Goal: Complete application form

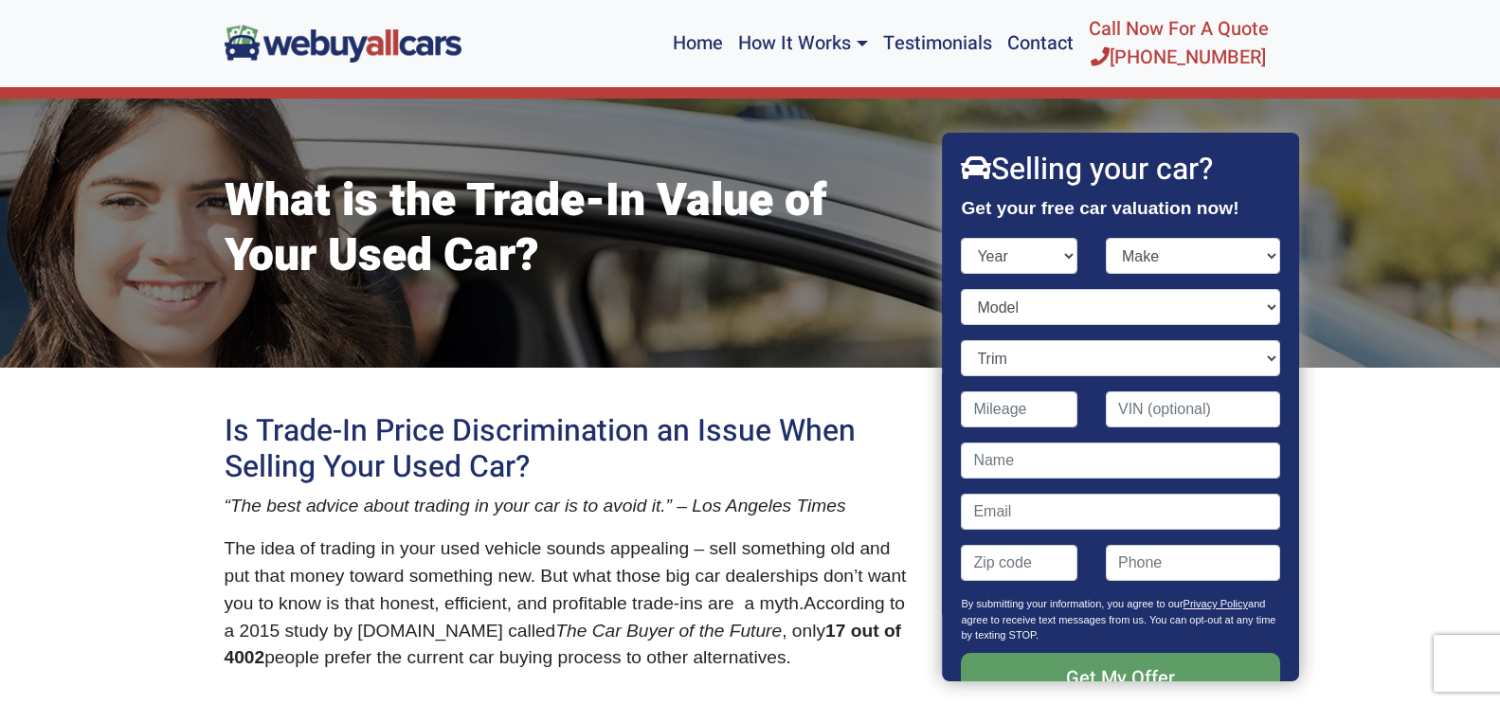
select select "2019"
click at [962, 238] on select "Year [DATE] 2024 2023 2022 2021 2020 2019 2018 2017 2016 2015 2014 2013 2012 20…" at bounding box center [1020, 256] width 117 height 36
click at [1256, 256] on select "Make Acura Alfa Romeo Aston [PERSON_NAME] Audi Bentley BMW Buick Cadillac Chevr…" at bounding box center [1193, 256] width 174 height 36
select select "Chevrolet"
click at [1106, 238] on select "Make Acura Alfa Romeo Aston [PERSON_NAME] Audi Bentley BMW Buick Cadillac Chevr…" at bounding box center [1193, 256] width 174 height 36
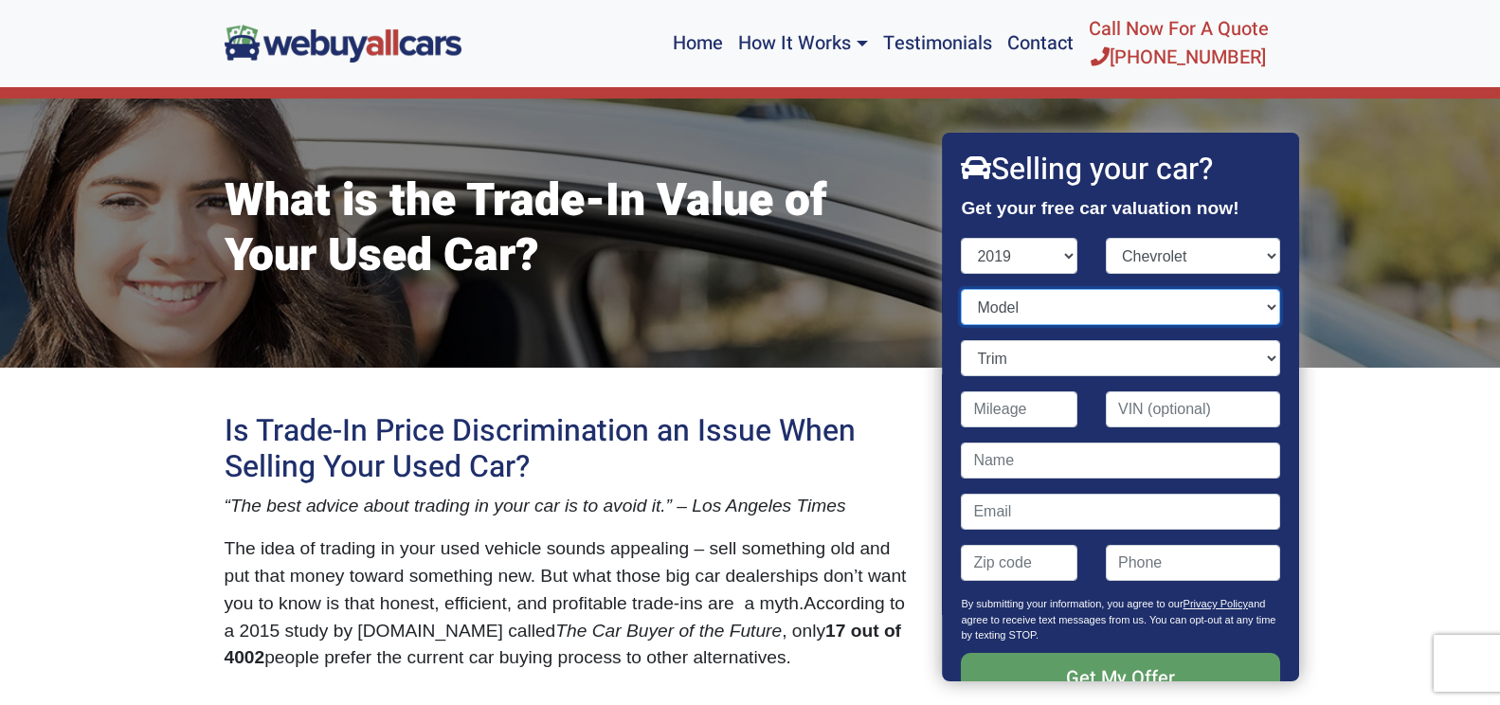
click at [1085, 310] on select "Model Blazer Bolt EV Camaro [US_STATE] Corvette Cruze Equinox Express Express C…" at bounding box center [1121, 307] width 318 height 36
select select "Corvette"
click at [962, 289] on select "Model Blazer Bolt EV Camaro [US_STATE] Corvette Cruze Equinox Express Express C…" at bounding box center [1121, 307] width 318 height 36
click at [1105, 355] on select "Trim Grand Sport w/1LT 2dr Convertible (6.2L 8cyl) Grand Sport w/1LT 2dr Coupe …" at bounding box center [1121, 358] width 318 height 36
select select "Stingray w/1LT 2dr Coupe (6.2L 8cyl)"
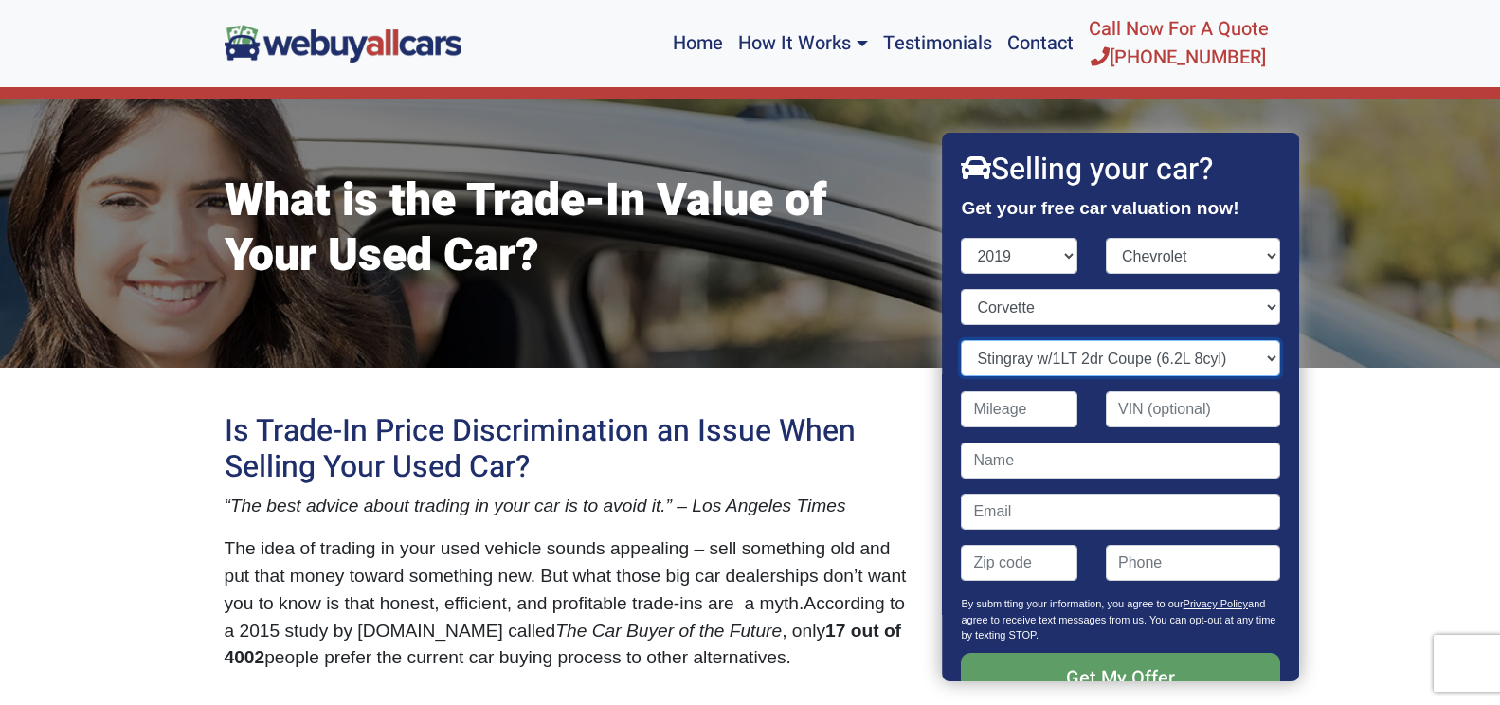
click at [962, 340] on select "Trim Grand Sport w/1LT 2dr Convertible (6.2L 8cyl) Grand Sport w/1LT 2dr Coupe …" at bounding box center [1121, 358] width 318 height 36
click at [1051, 406] on input "Contact form" at bounding box center [1020, 409] width 117 height 36
type input "1,087"
click at [1158, 454] on input "Contact form" at bounding box center [1121, 461] width 318 height 36
click at [1149, 514] on input "Contact form" at bounding box center [1121, 512] width 318 height 36
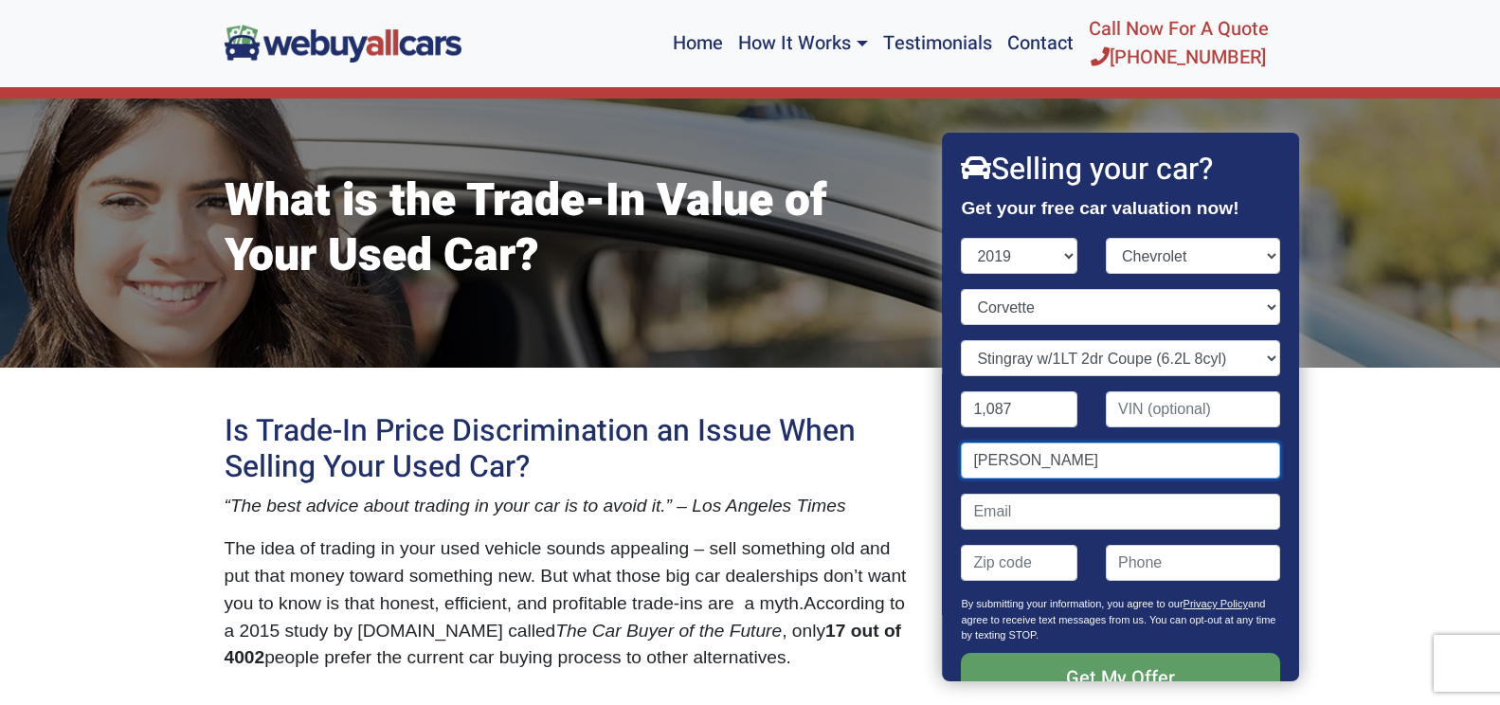
drag, startPoint x: 1195, startPoint y: 458, endPoint x: 1141, endPoint y: 448, distance: 54.8
click at [1195, 456] on input "[PERSON_NAME]" at bounding box center [1121, 461] width 318 height 36
type input "k"
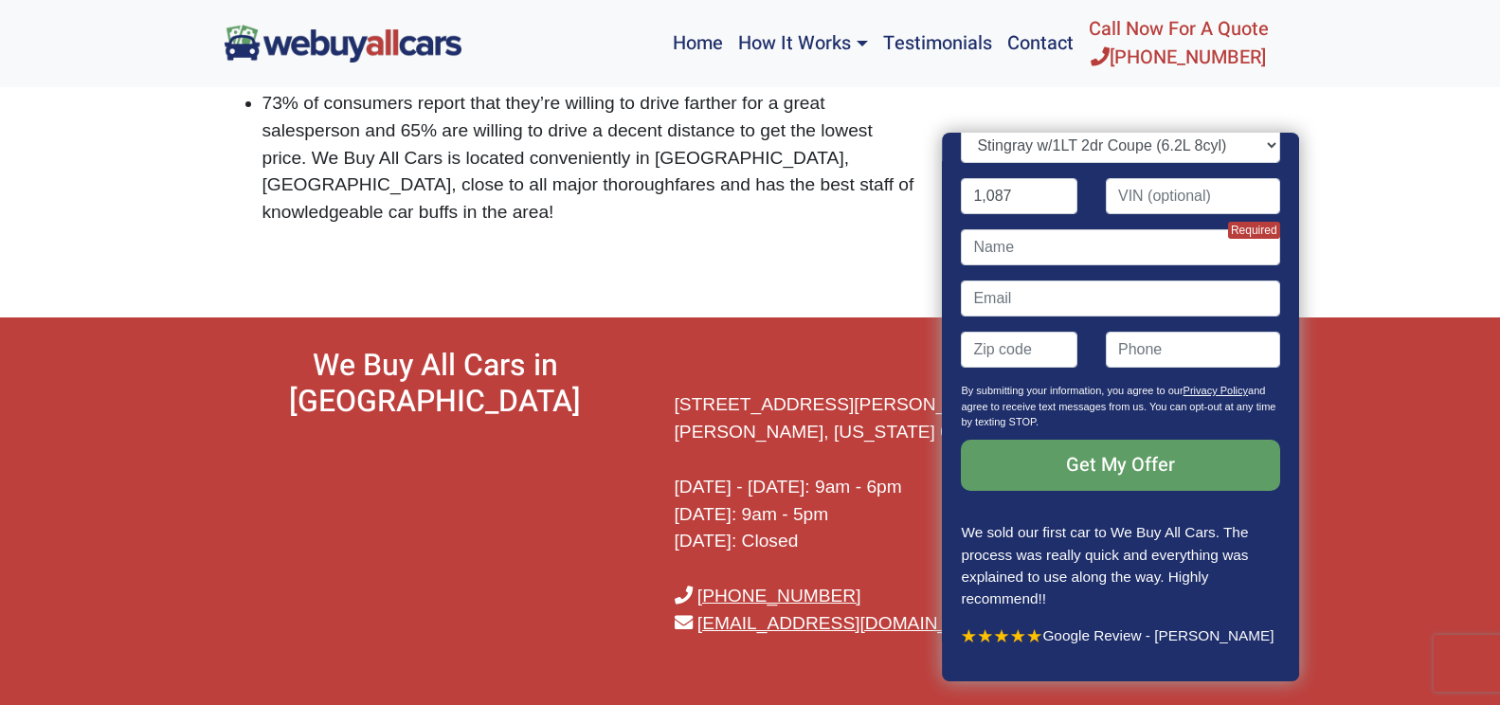
scroll to position [191, 0]
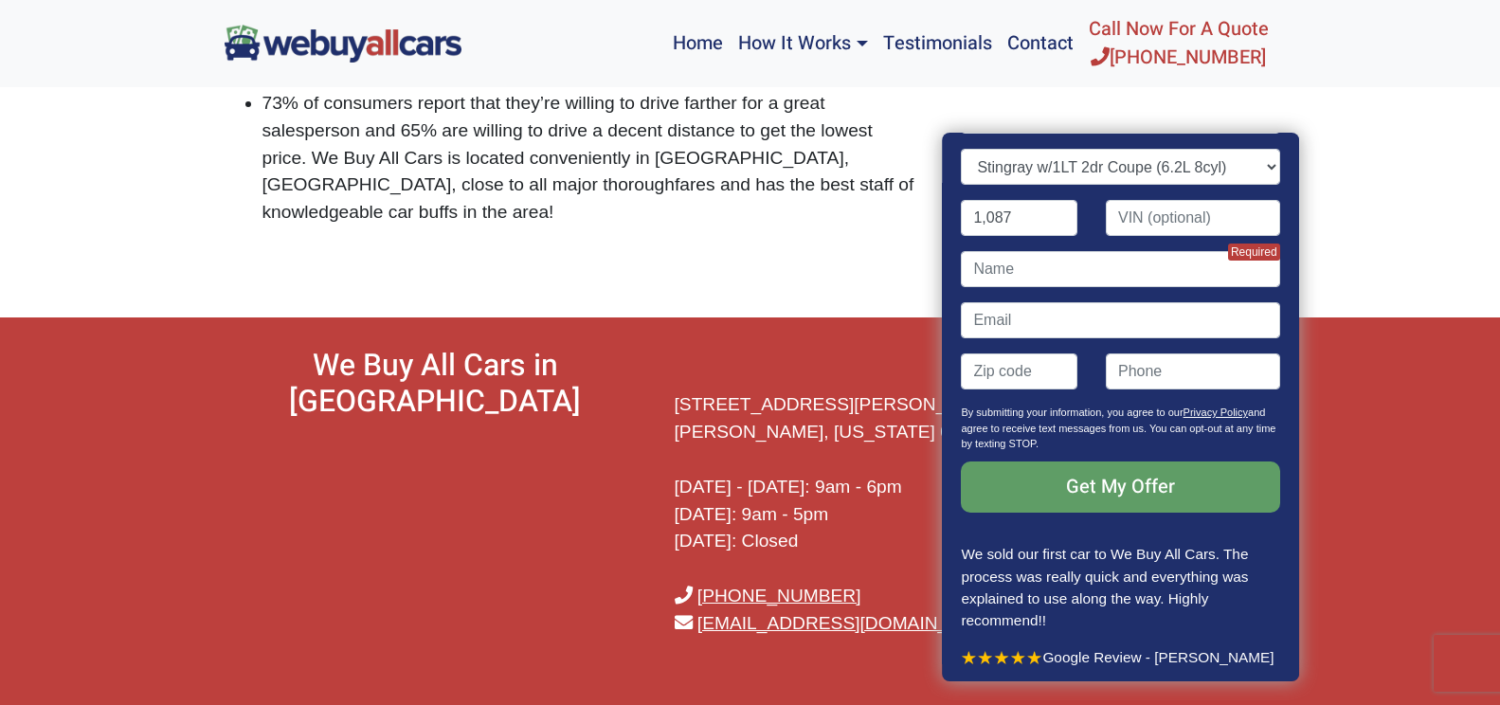
click at [1232, 350] on div "Contact form" at bounding box center [1121, 327] width 347 height 51
click at [1204, 372] on input "(" at bounding box center [1193, 371] width 174 height 36
type input "("
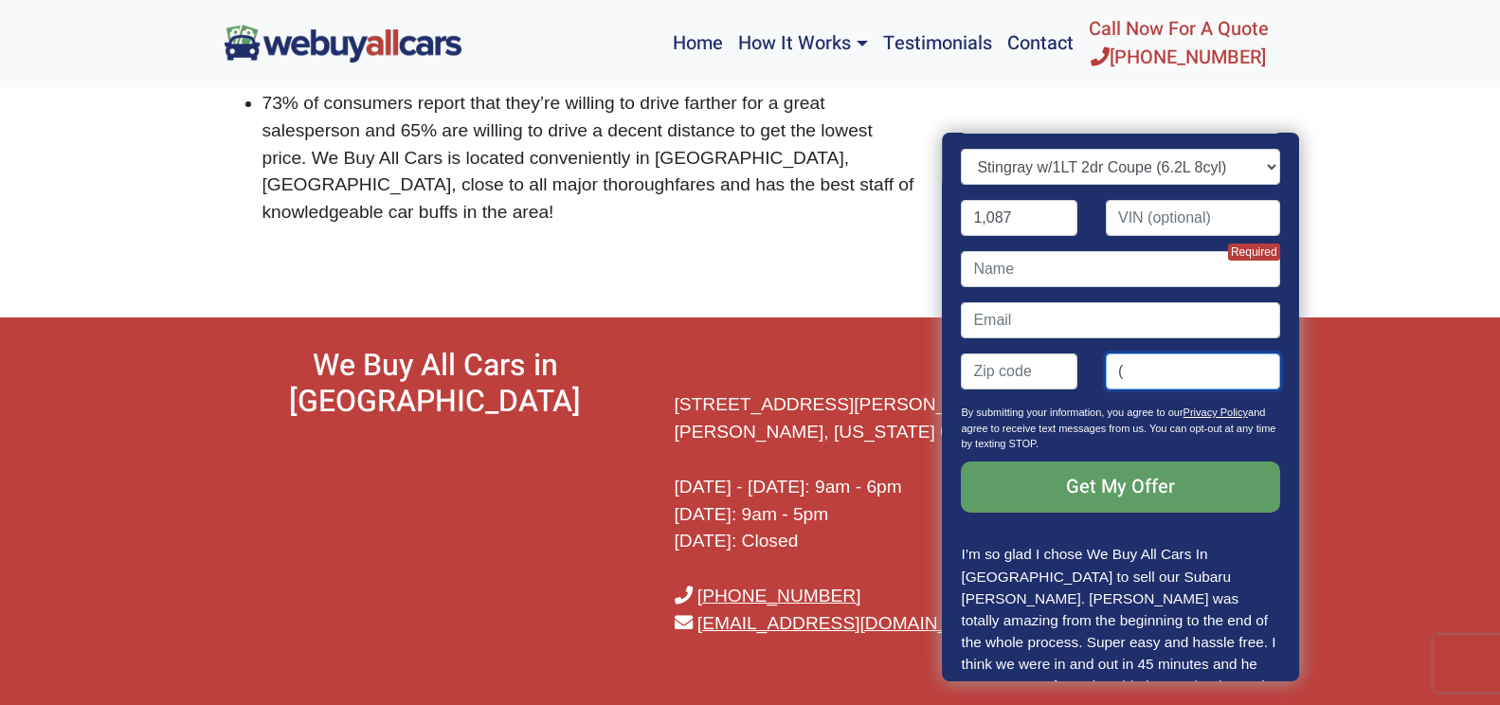
scroll to position [3632, 0]
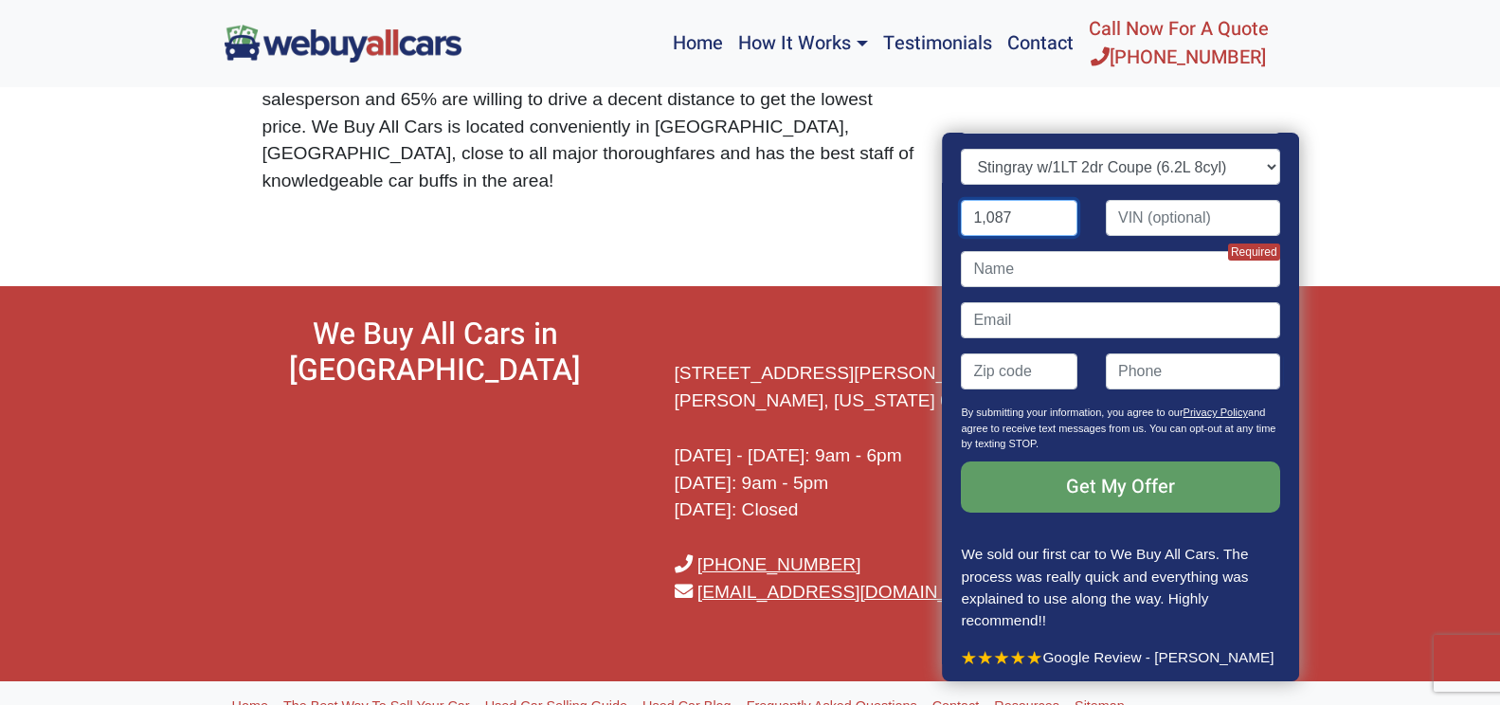
click at [1052, 216] on input "1,087" at bounding box center [1020, 218] width 117 height 36
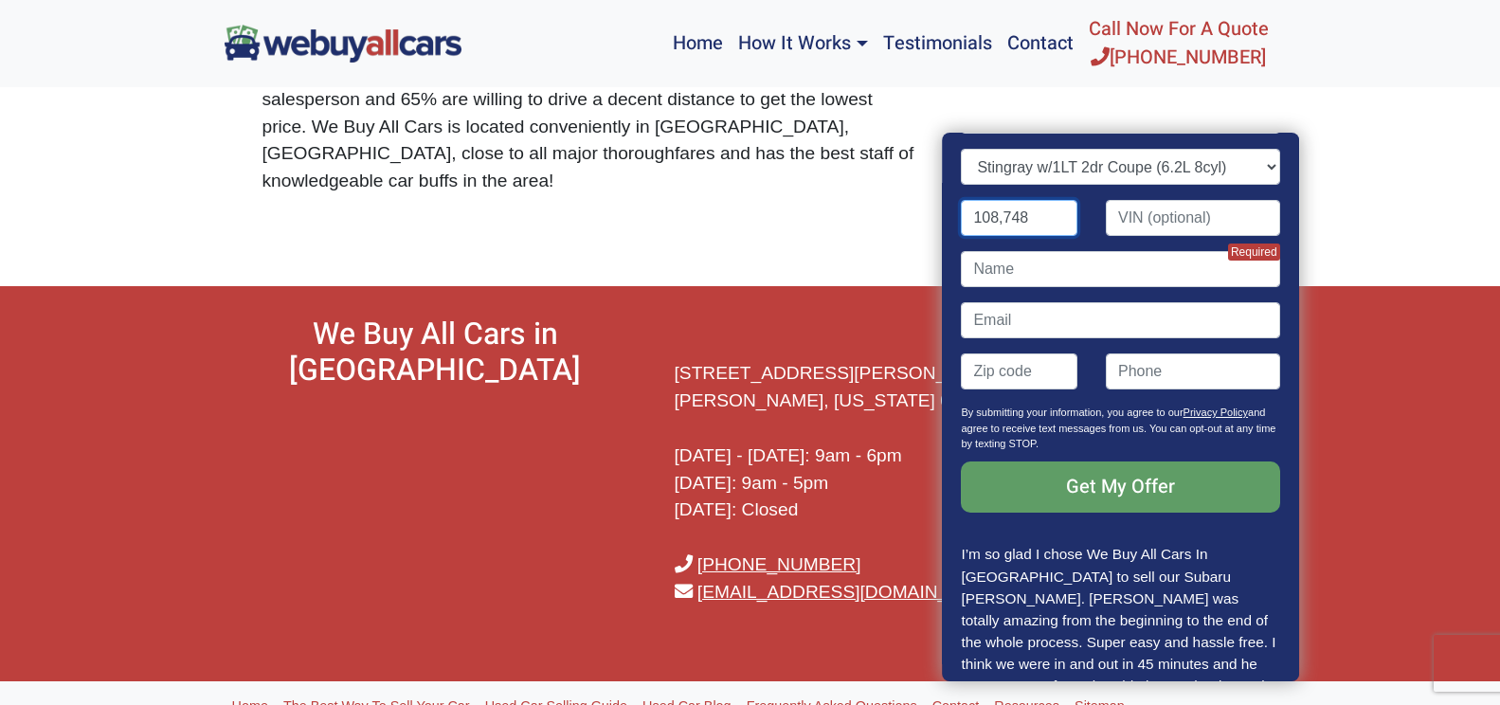
click at [1063, 218] on input "108,748" at bounding box center [1020, 218] width 117 height 36
type input "108,748"
click at [831, 689] on link "Frequently Asked Questions" at bounding box center [832, 707] width 186 height 36
